Goal: Task Accomplishment & Management: Use online tool/utility

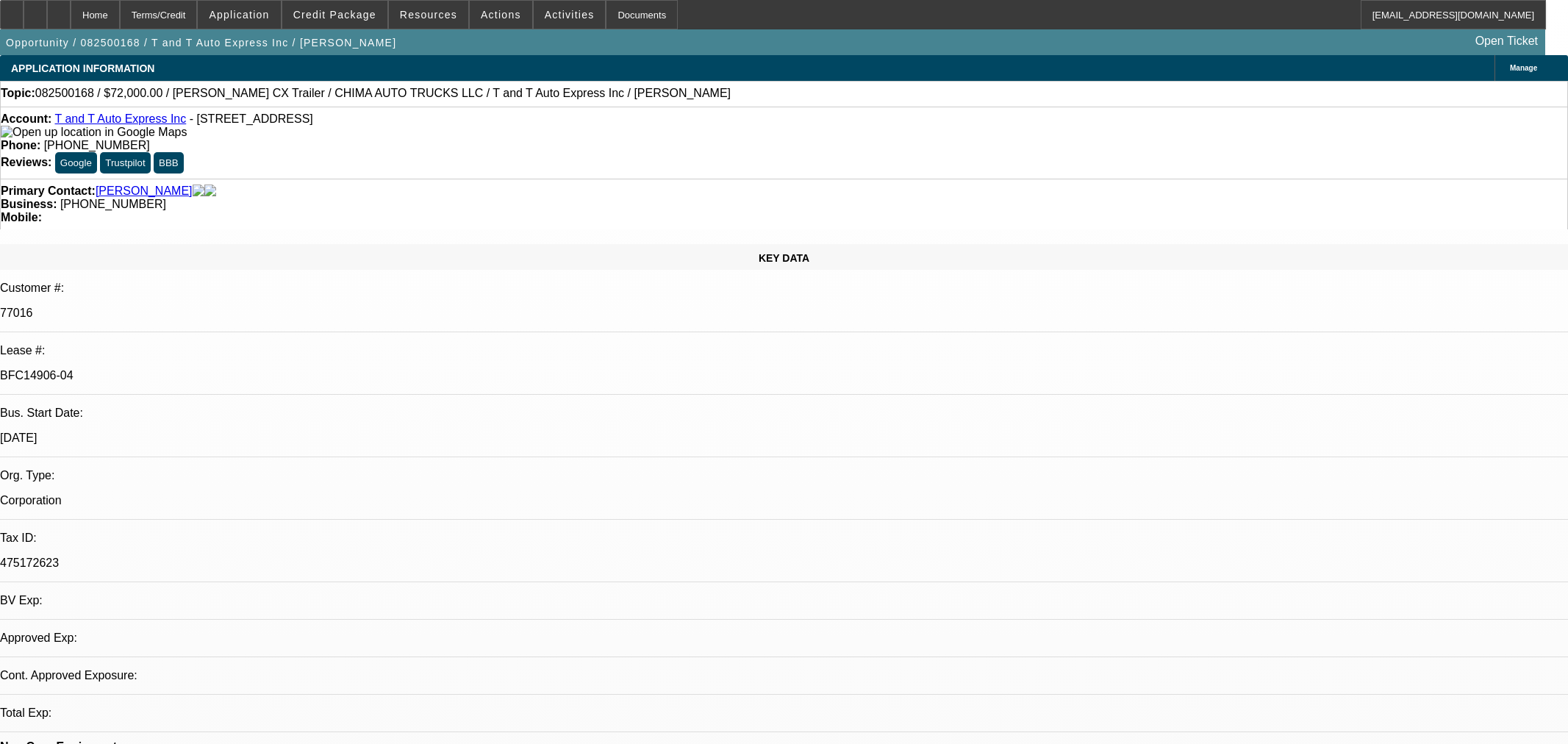
select select "0"
select select "2"
select select "0.1"
select select "4"
select select "0"
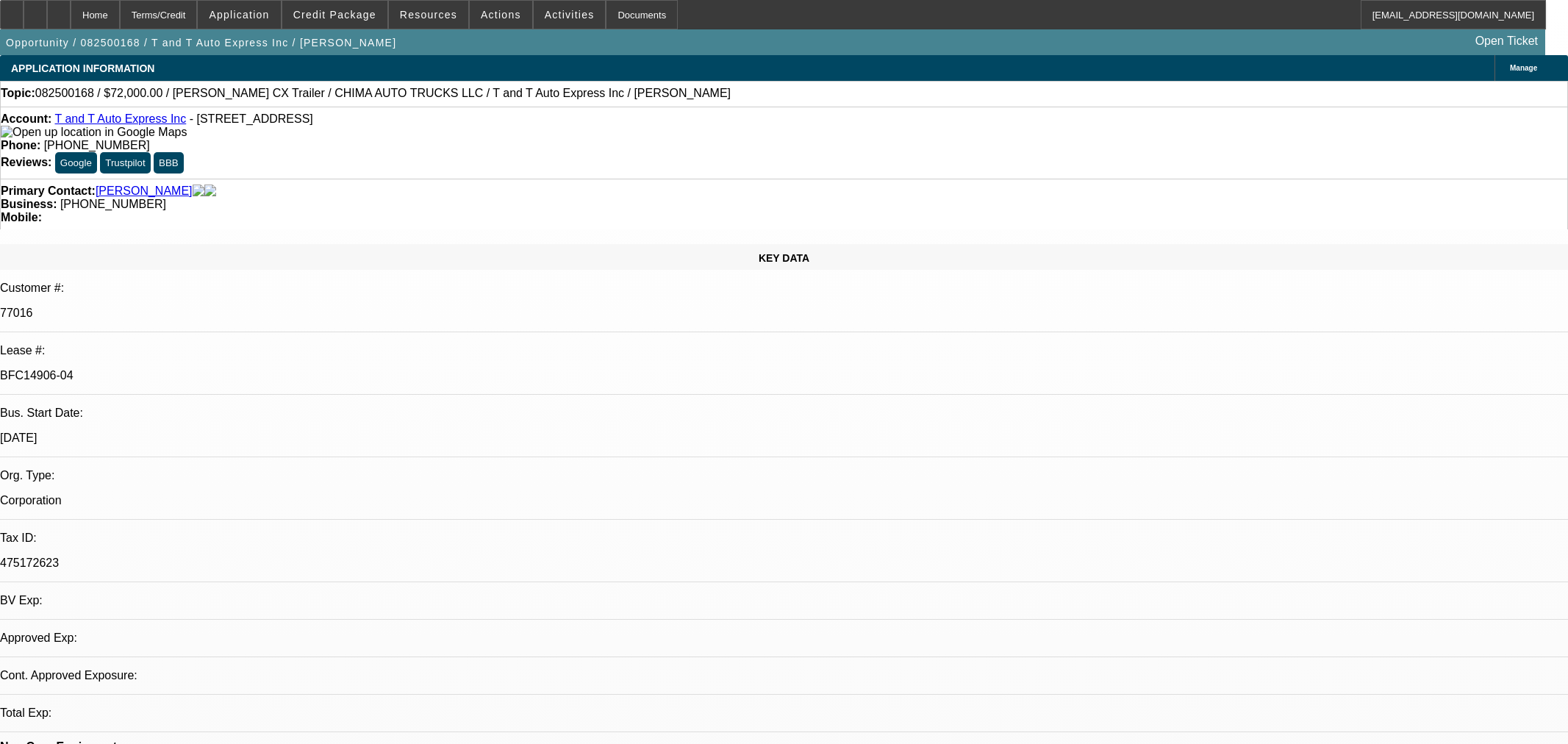
select select "2"
select select "0.1"
select select "4"
select select "0"
select select "2"
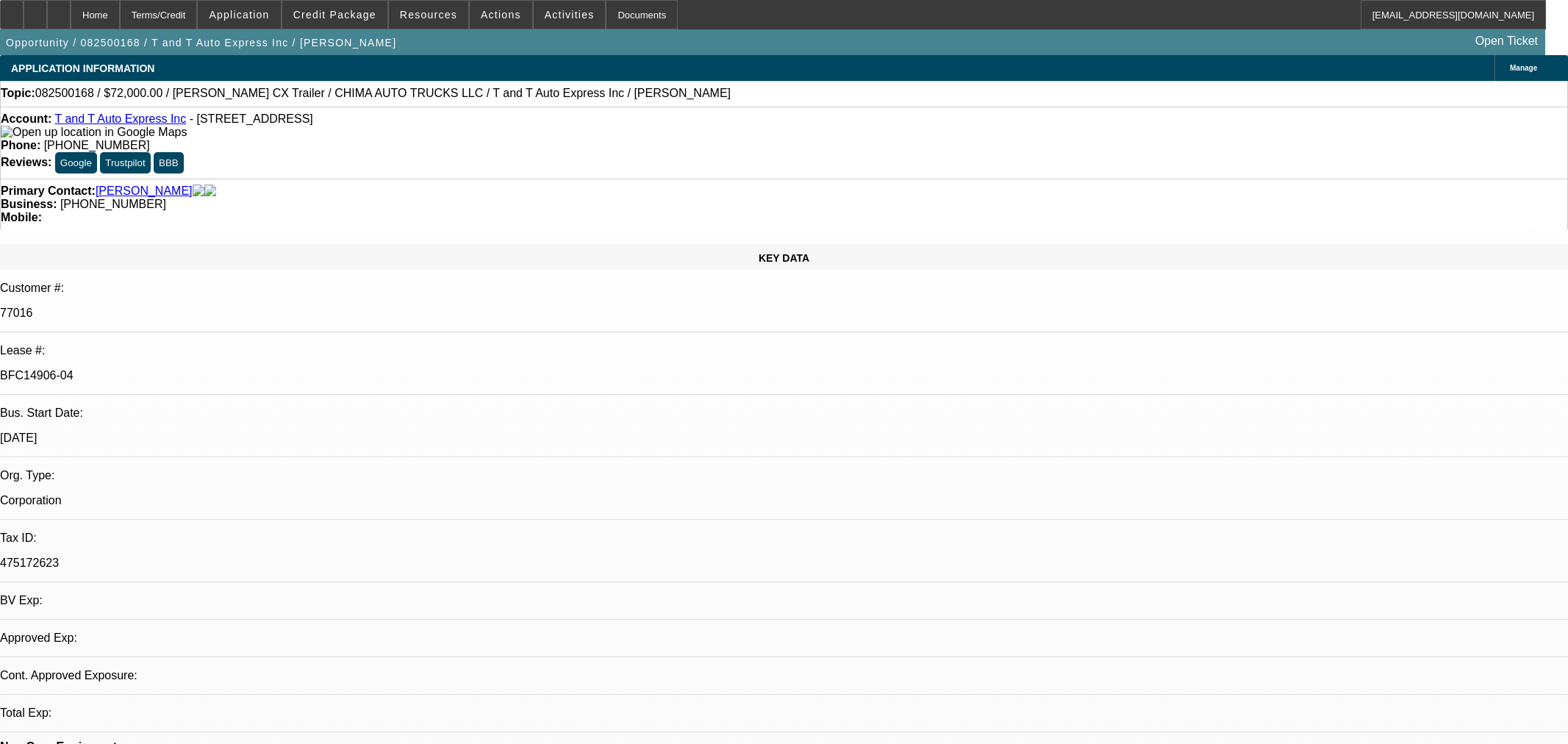
select select "0.1"
select select "4"
select select "0.15"
select select "2"
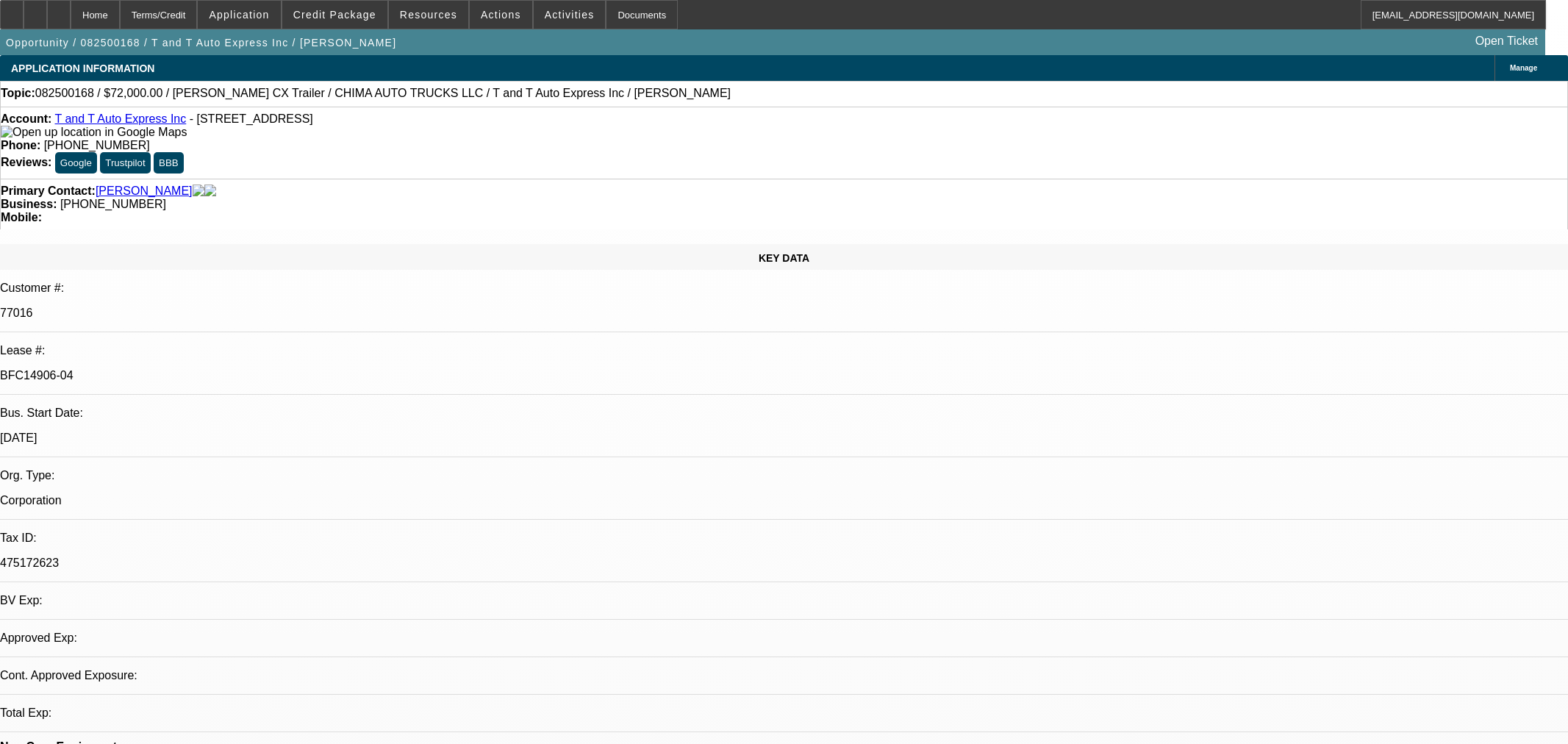
select select "0"
select select "6"
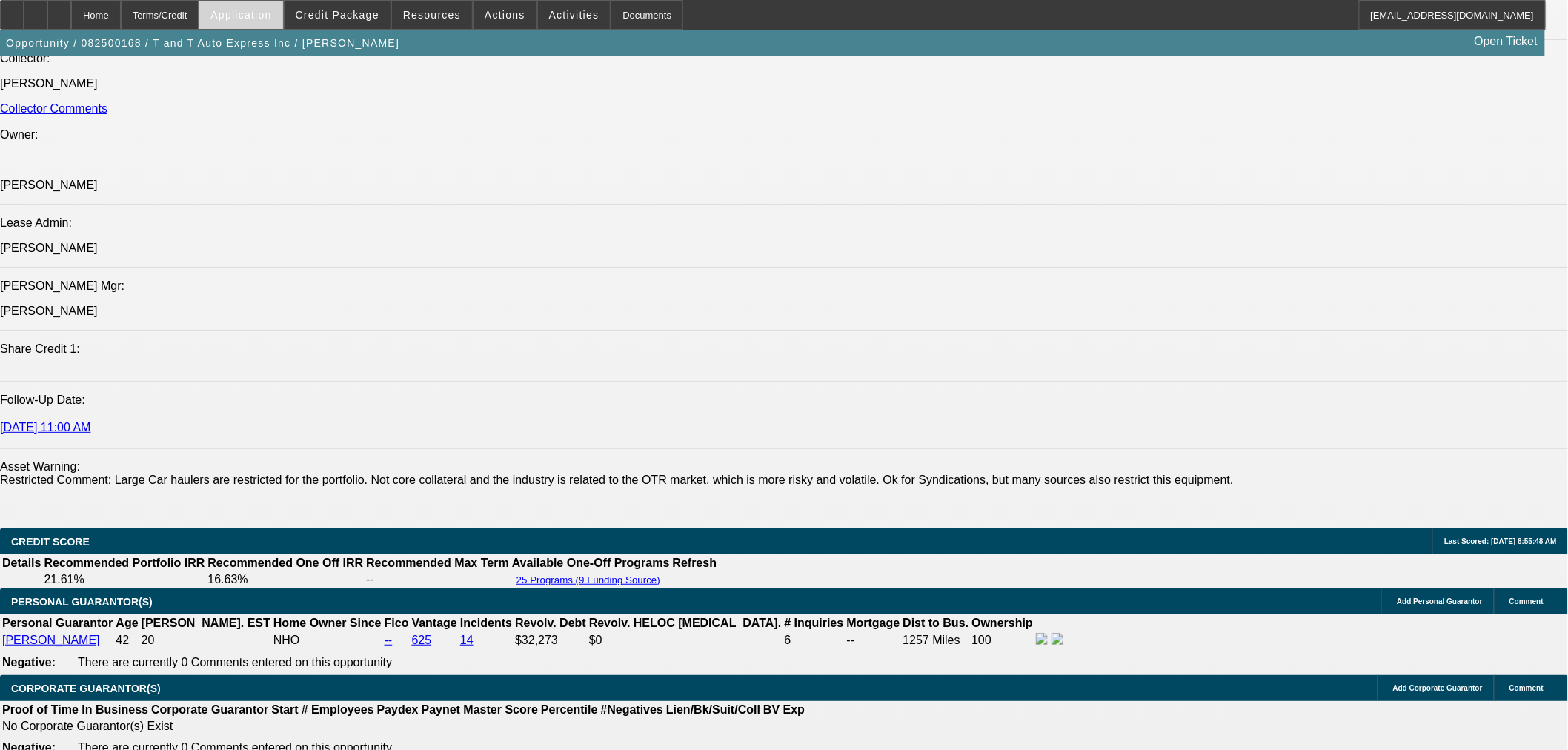
scroll to position [1675, 0]
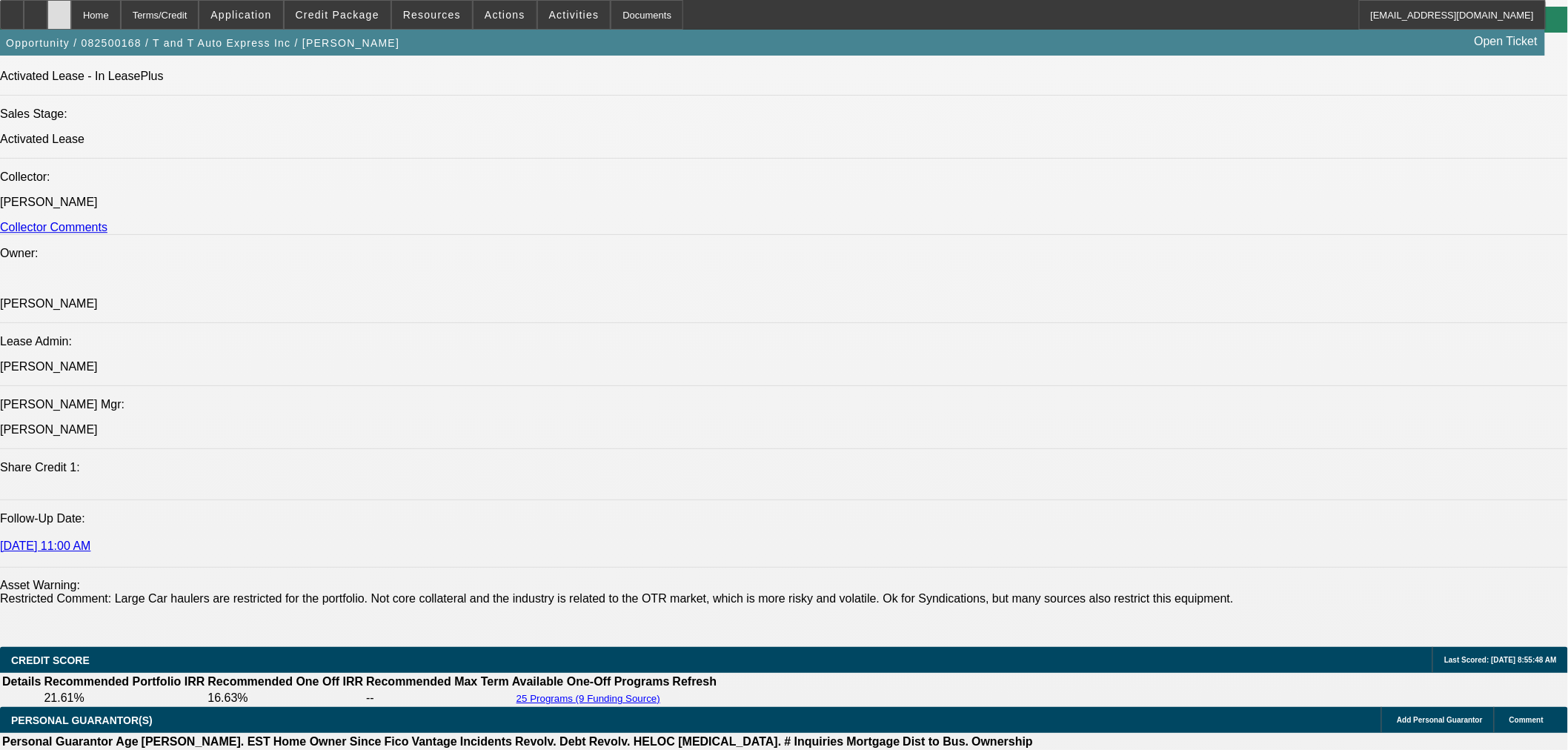
click at [71, 11] on div at bounding box center [59, 15] width 24 height 30
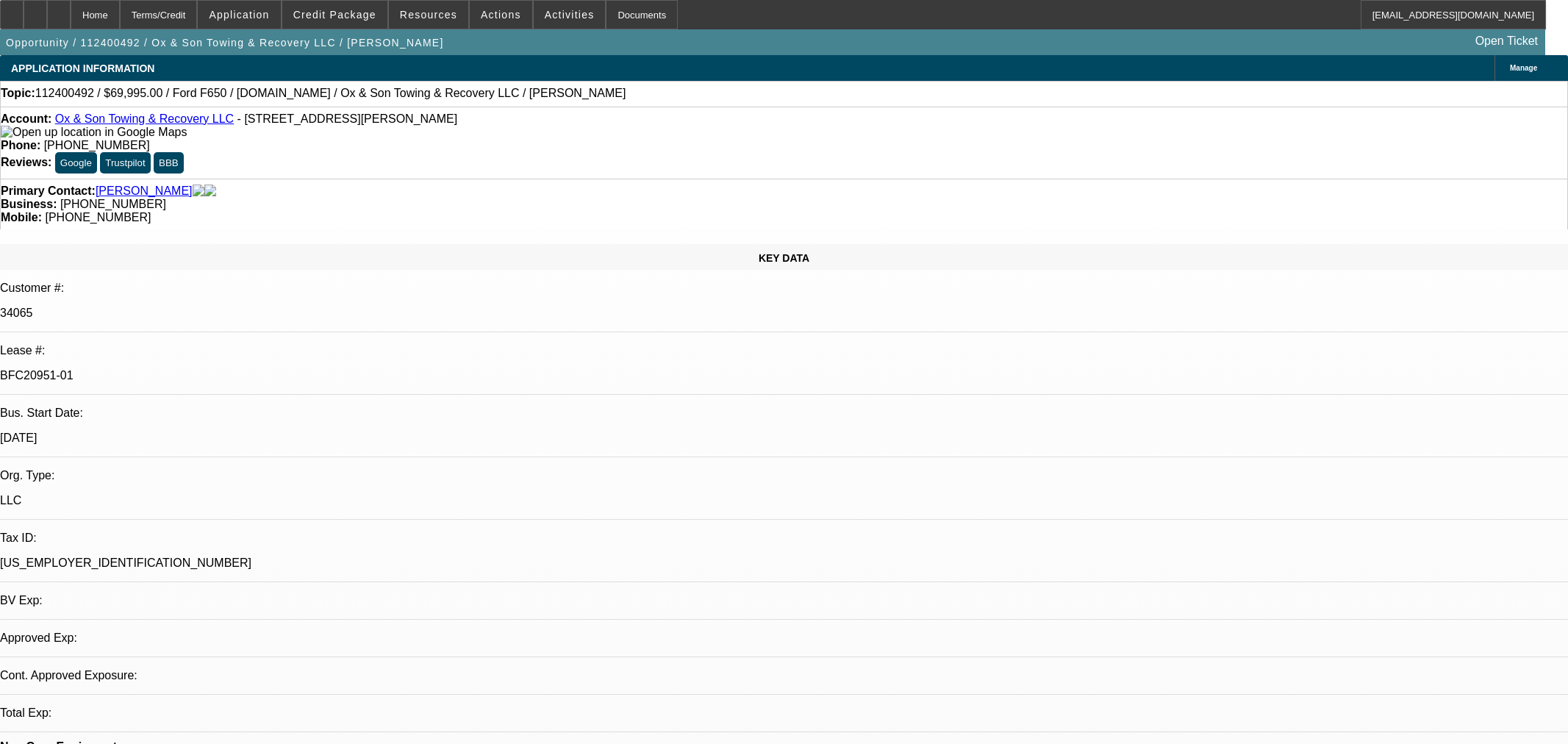
select select "0"
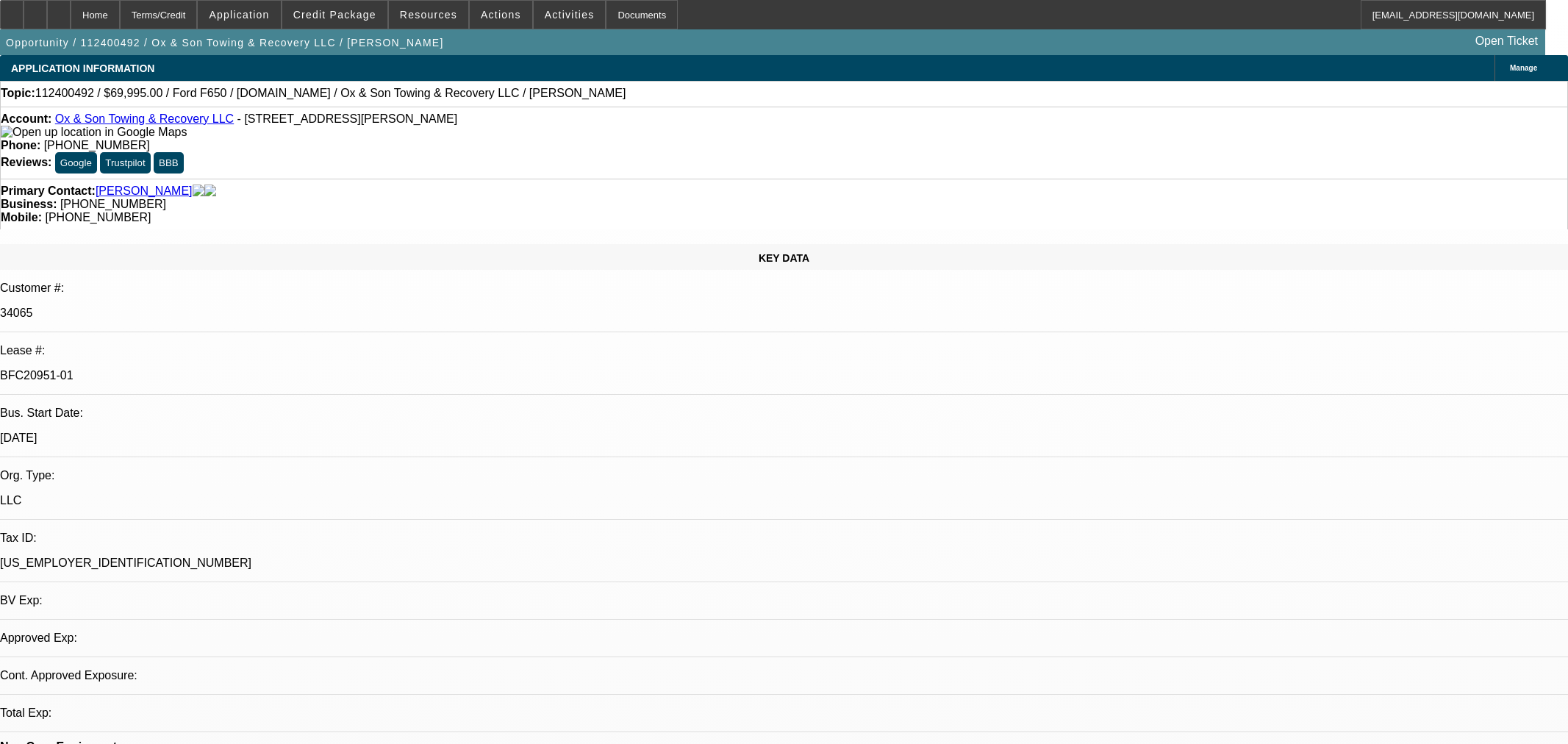
select select "0"
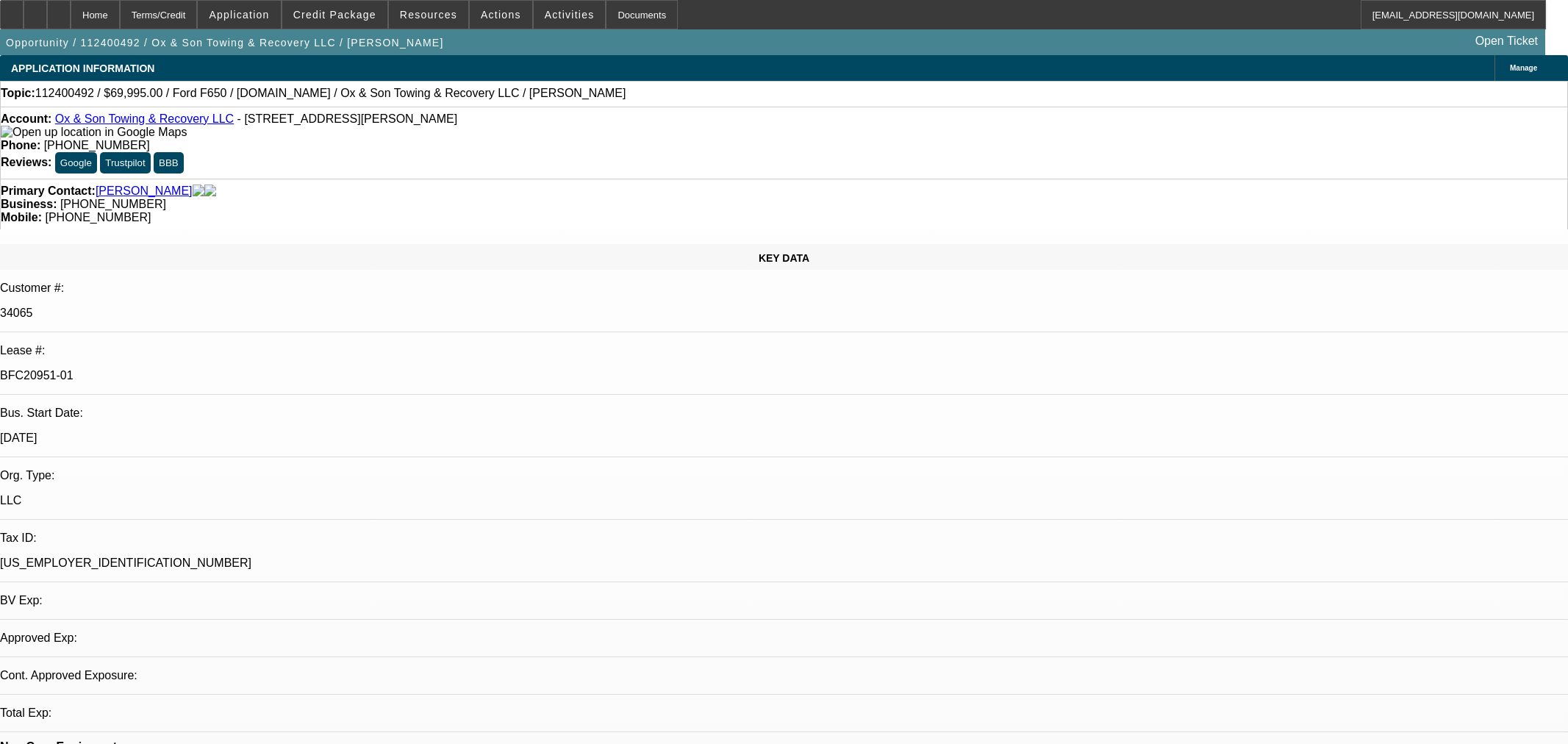
select select "0"
select select "1"
select select "3"
select select "6"
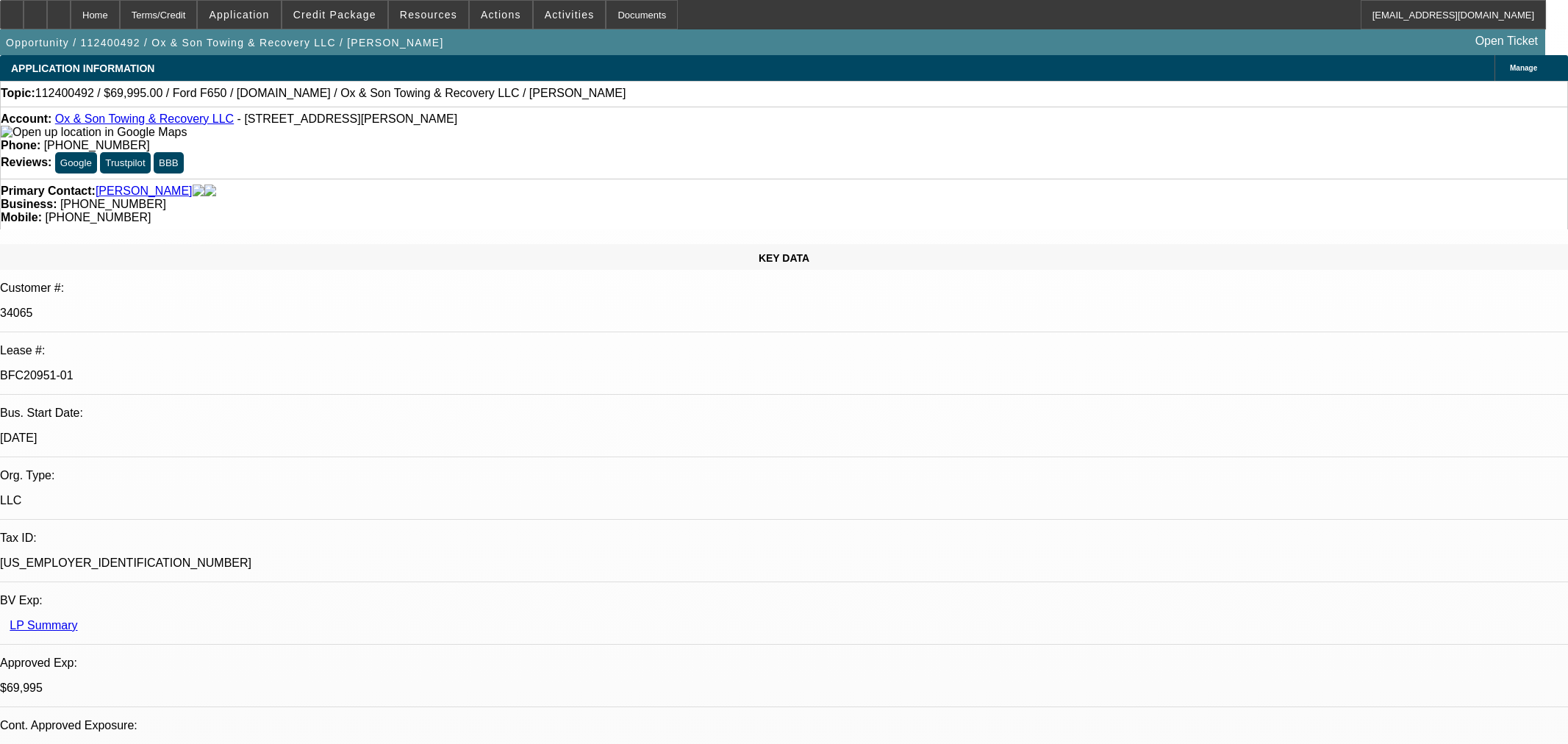
select select "1"
select select "3"
select select "6"
select select "1"
select select "3"
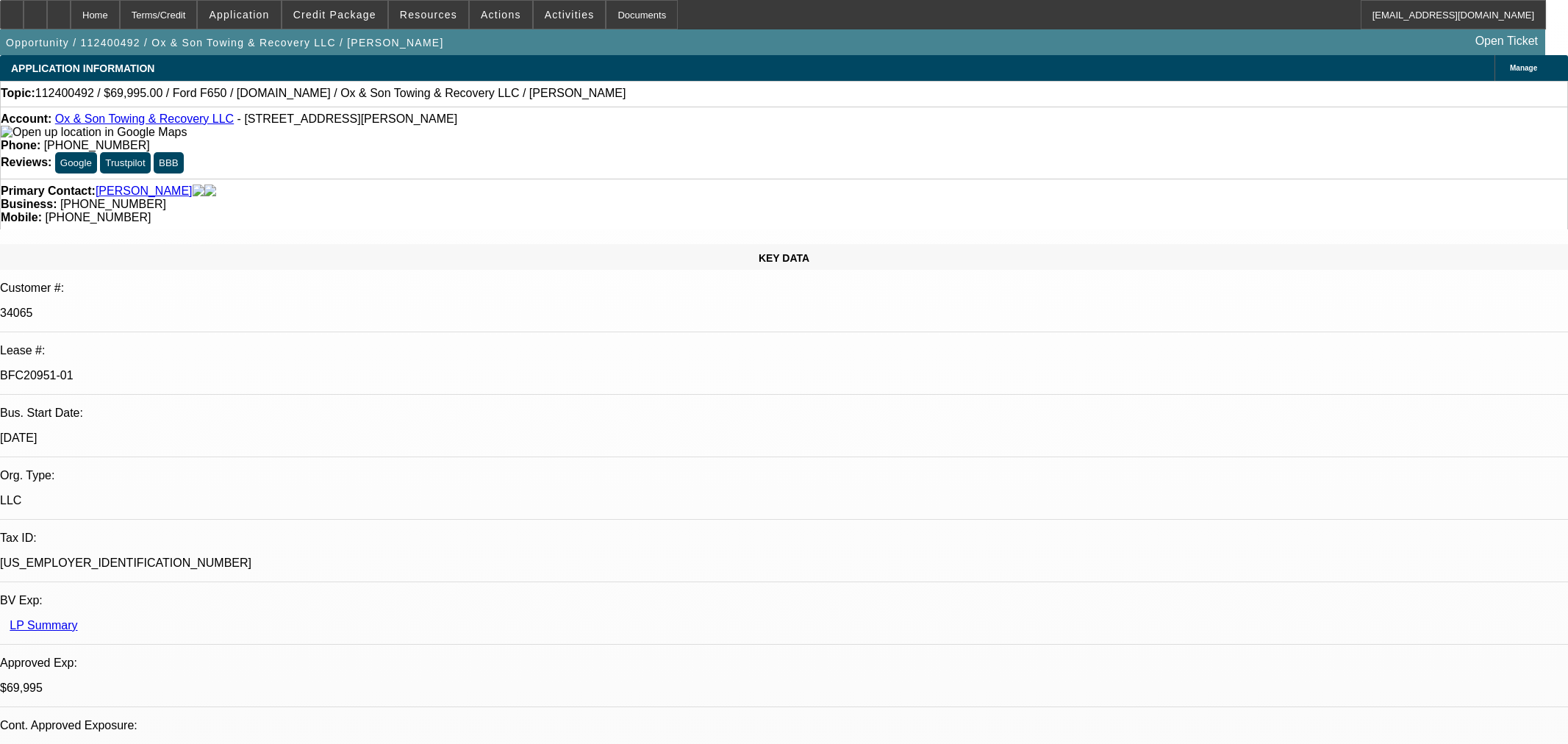
select select "6"
select select "1"
select select "3"
select select "6"
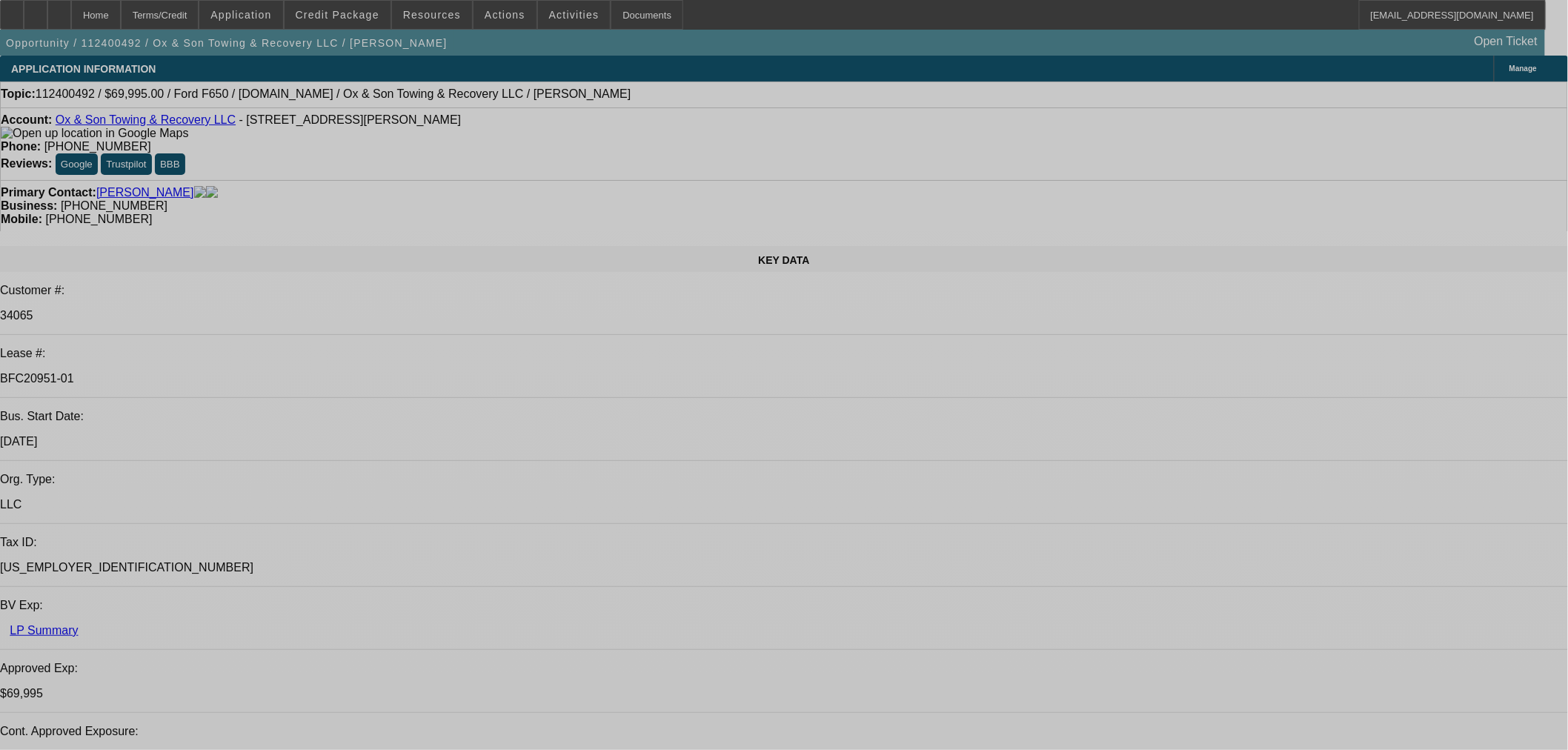
select select "0"
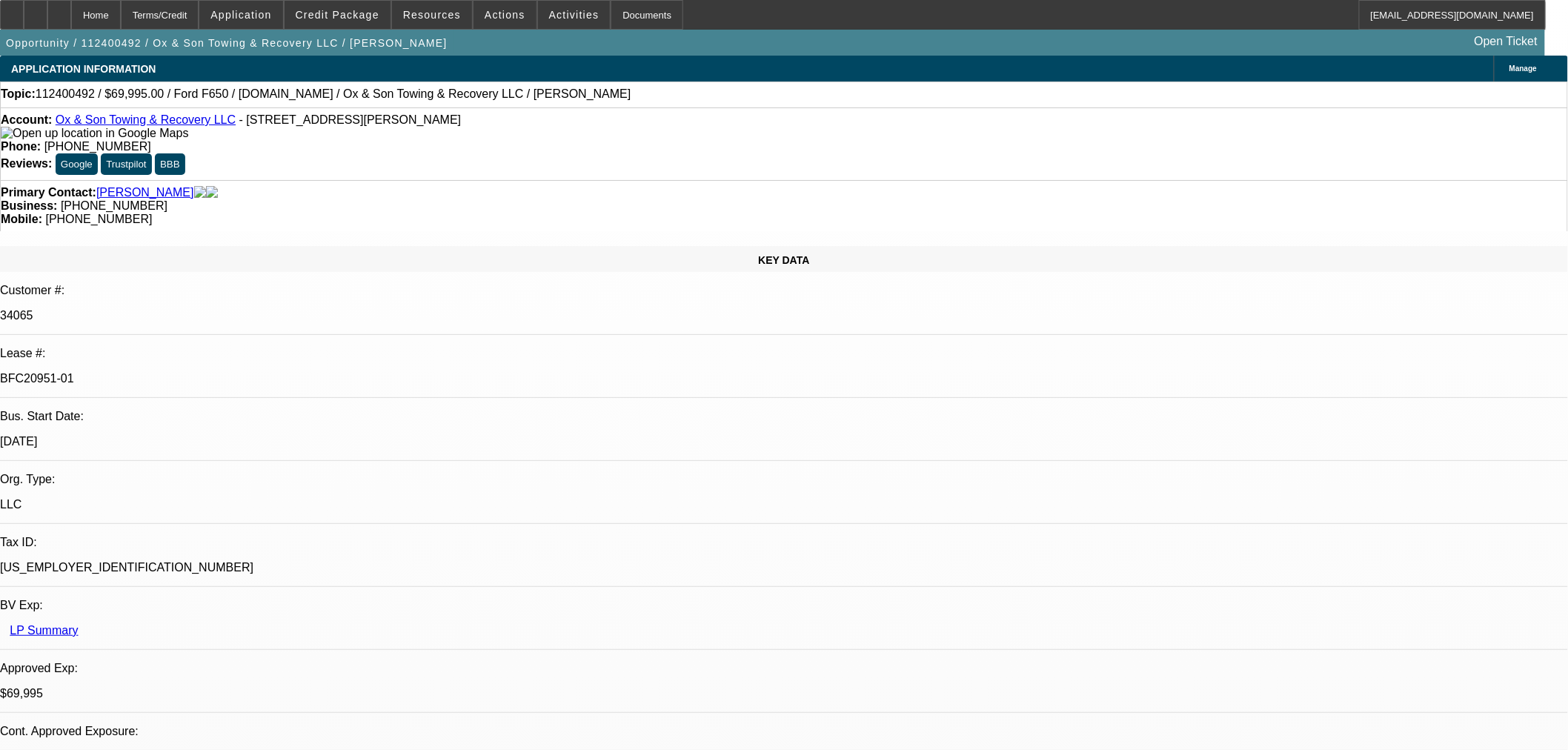
select select "3"
select select "0"
select select "6"
select select "0"
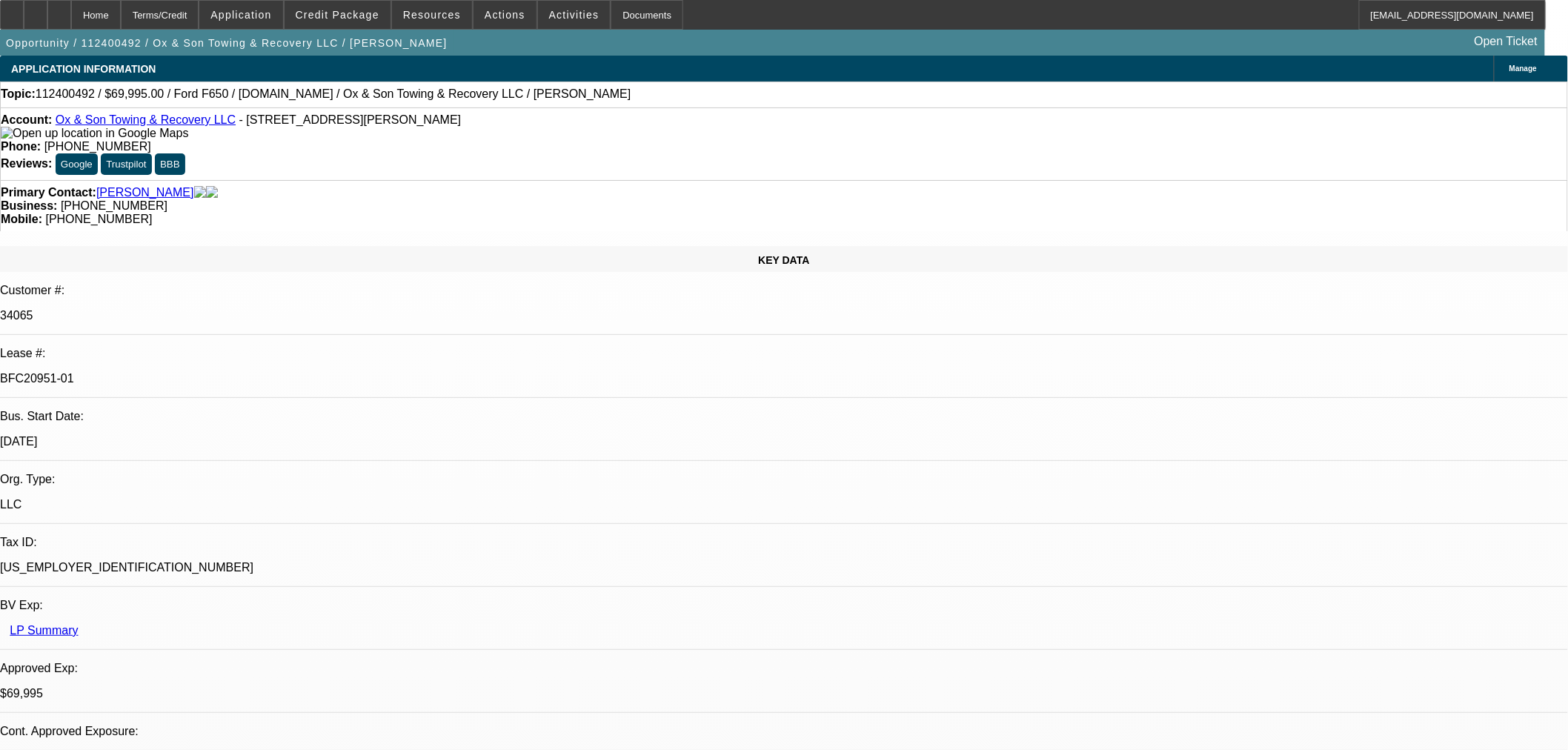
select select "3"
select select "0"
select select "6"
select select "0"
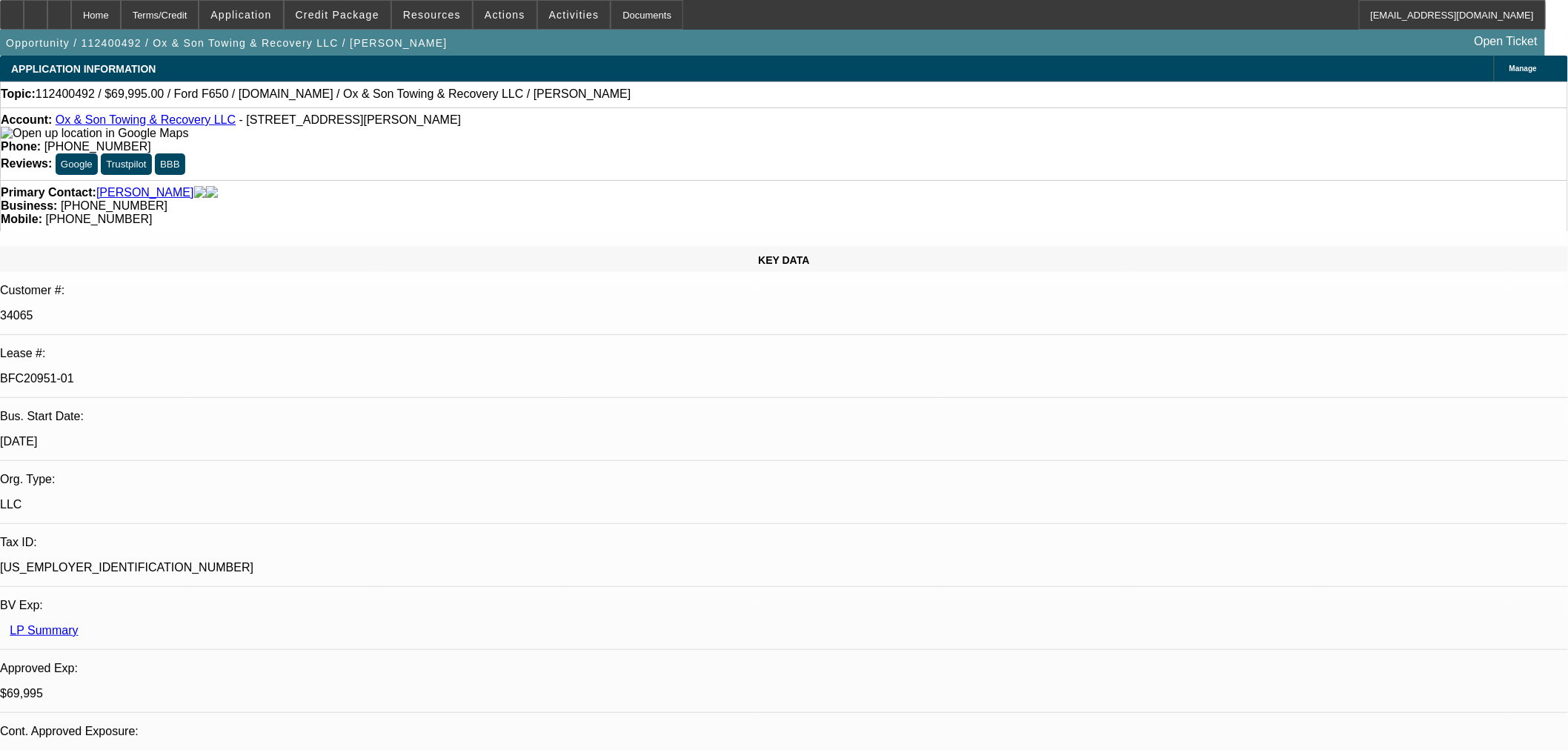
select select "3"
select select "0"
select select "6"
select select "0"
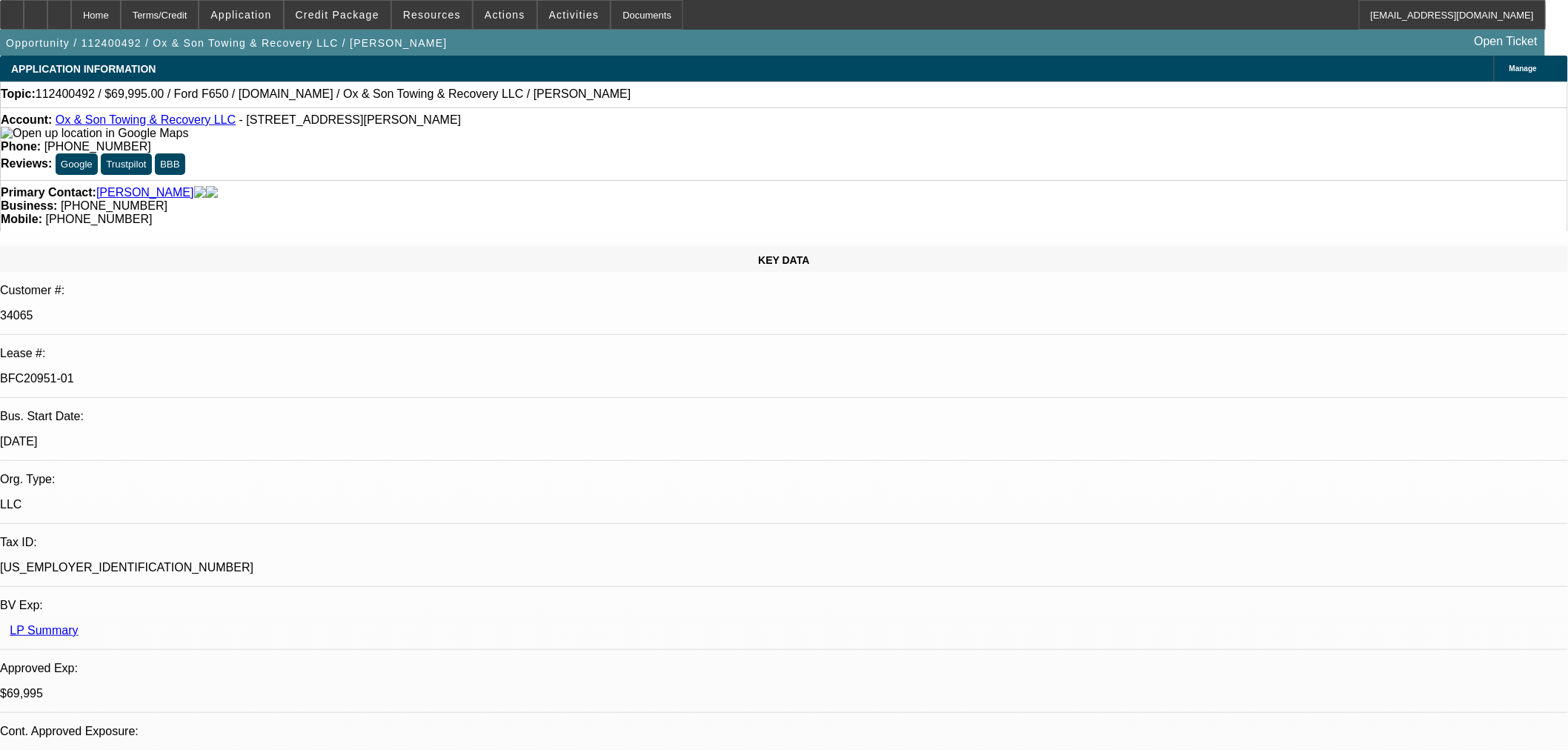
select select "3"
select select "0"
select select "6"
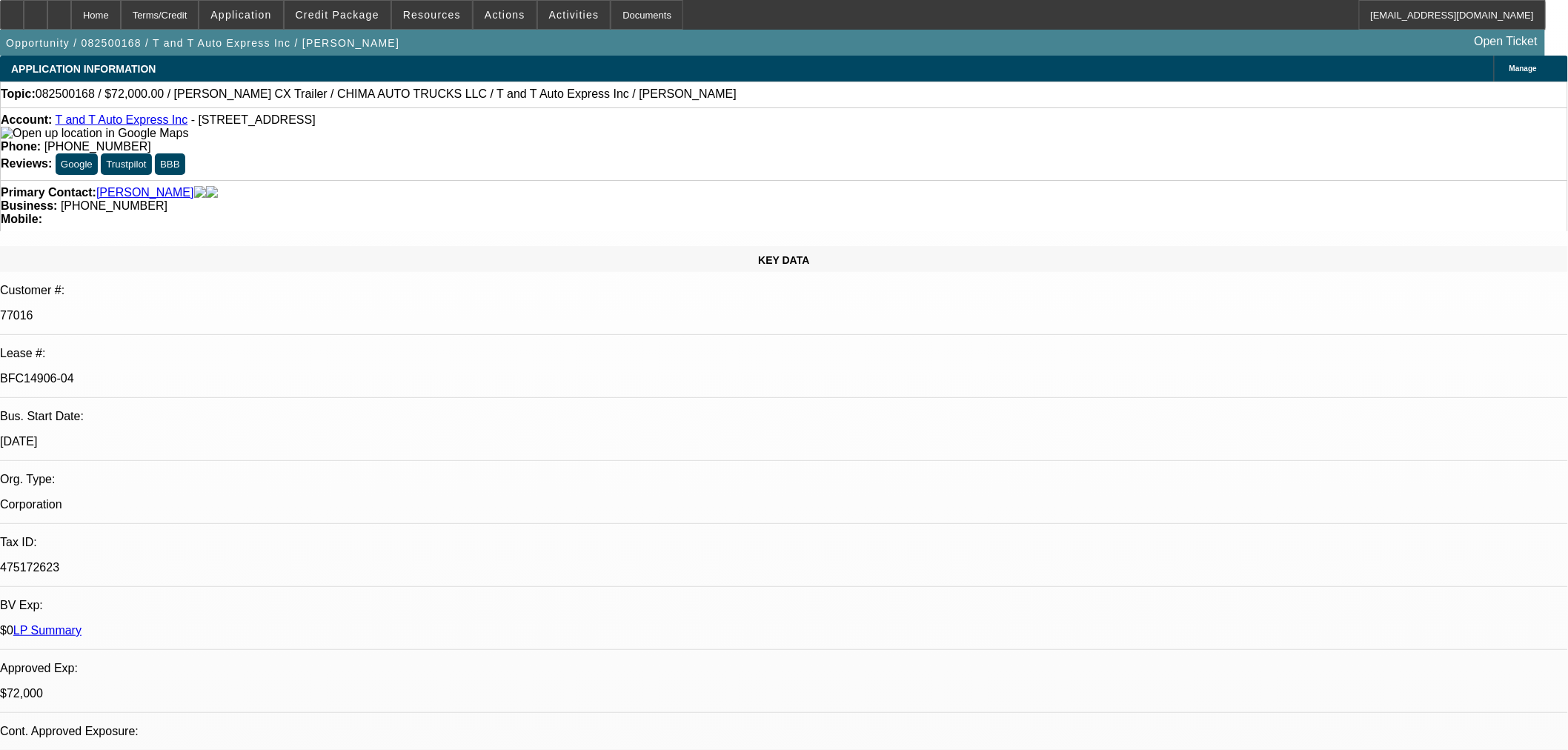
select select "0"
select select "2"
select select "0.1"
select select "4"
select select "0"
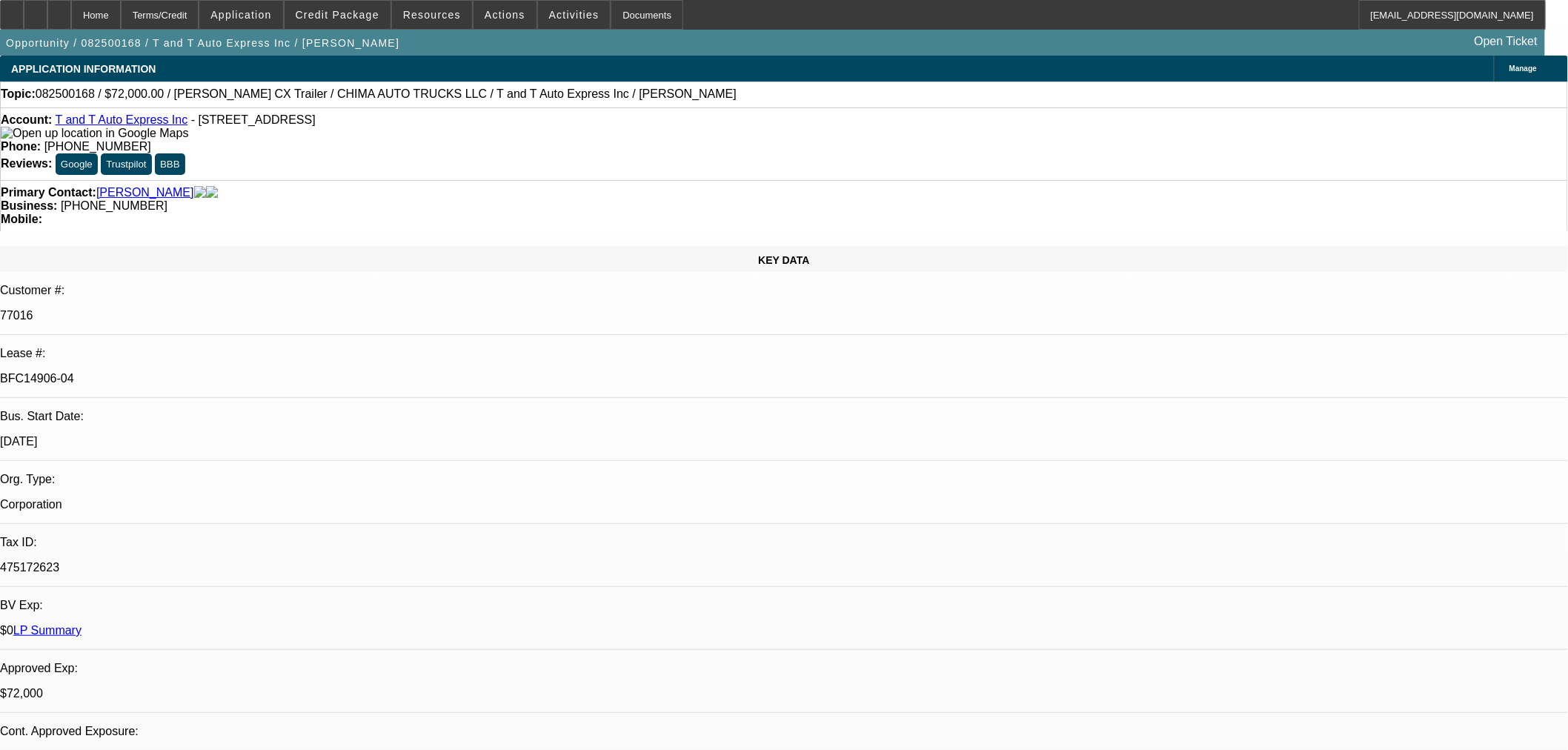
select select "2"
select select "0.1"
select select "4"
select select "0"
select select "2"
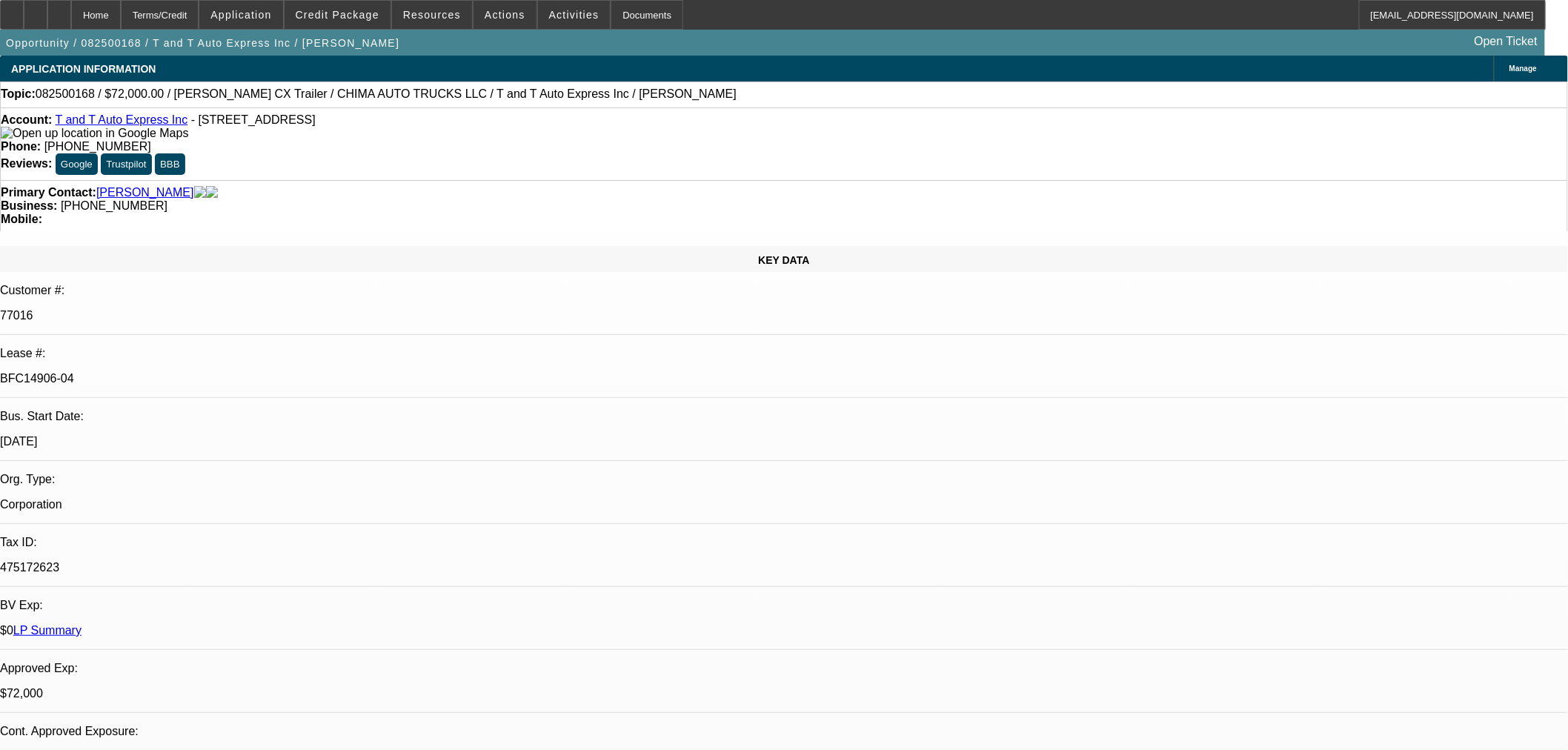
select select "0.1"
select select "4"
select select "0.15"
select select "2"
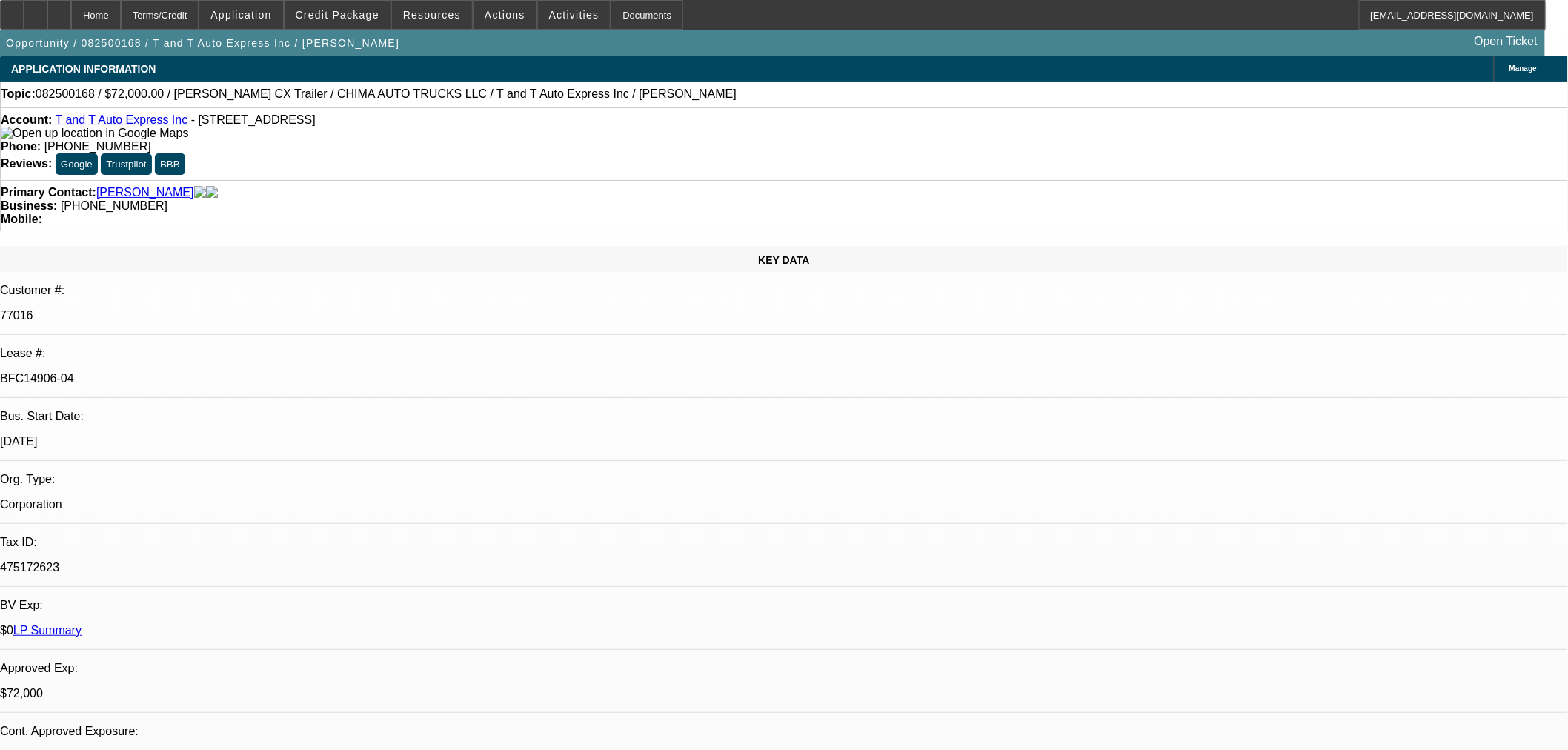
select select "0"
select select "6"
